Goal: Task Accomplishment & Management: Manage account settings

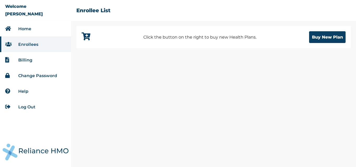
click at [28, 28] on link "Home" at bounding box center [24, 28] width 13 height 5
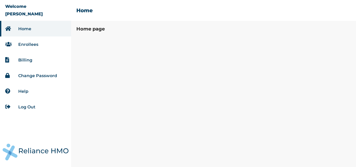
click at [26, 44] on link "Enrollees" at bounding box center [28, 44] width 20 height 5
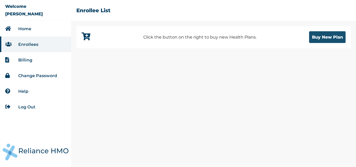
click at [332, 40] on button "Buy New Plan" at bounding box center [327, 37] width 36 height 12
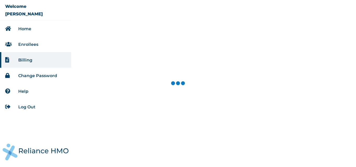
click at [297, 53] on div at bounding box center [213, 83] width 285 height 167
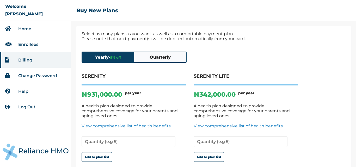
click at [138, 123] on link "View comprehensive list of health benefits" at bounding box center [134, 125] width 104 height 5
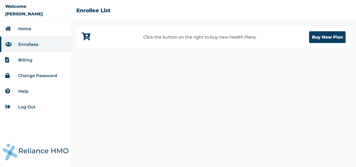
click at [22, 60] on link "Billing" at bounding box center [25, 60] width 14 height 5
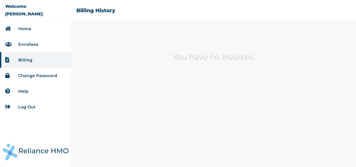
click at [38, 45] on link "Enrollees" at bounding box center [28, 44] width 20 height 5
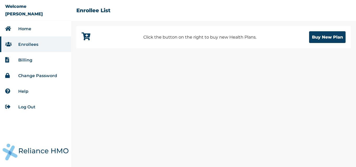
click at [37, 76] on link "Change Password" at bounding box center [37, 75] width 39 height 5
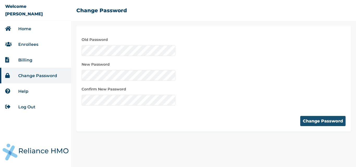
click at [318, 119] on button "Change Password" at bounding box center [322, 121] width 45 height 10
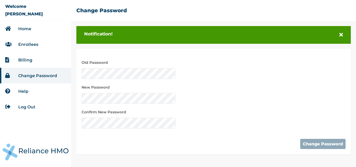
click at [21, 28] on link "Home" at bounding box center [24, 28] width 13 height 5
